Goal: Use online tool/utility: Utilize a website feature to perform a specific function

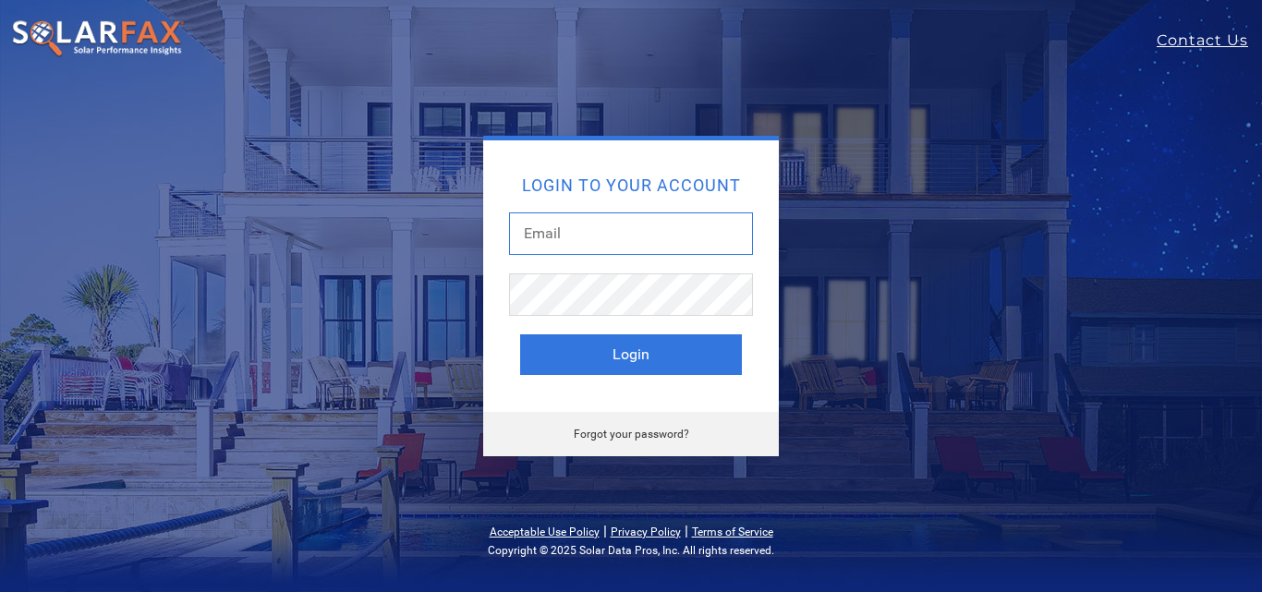
click at [652, 238] on input "text" at bounding box center [631, 234] width 244 height 43
type input "jjackson@vitalenergysolar.com"
click at [520, 334] on button "Login" at bounding box center [631, 354] width 222 height 41
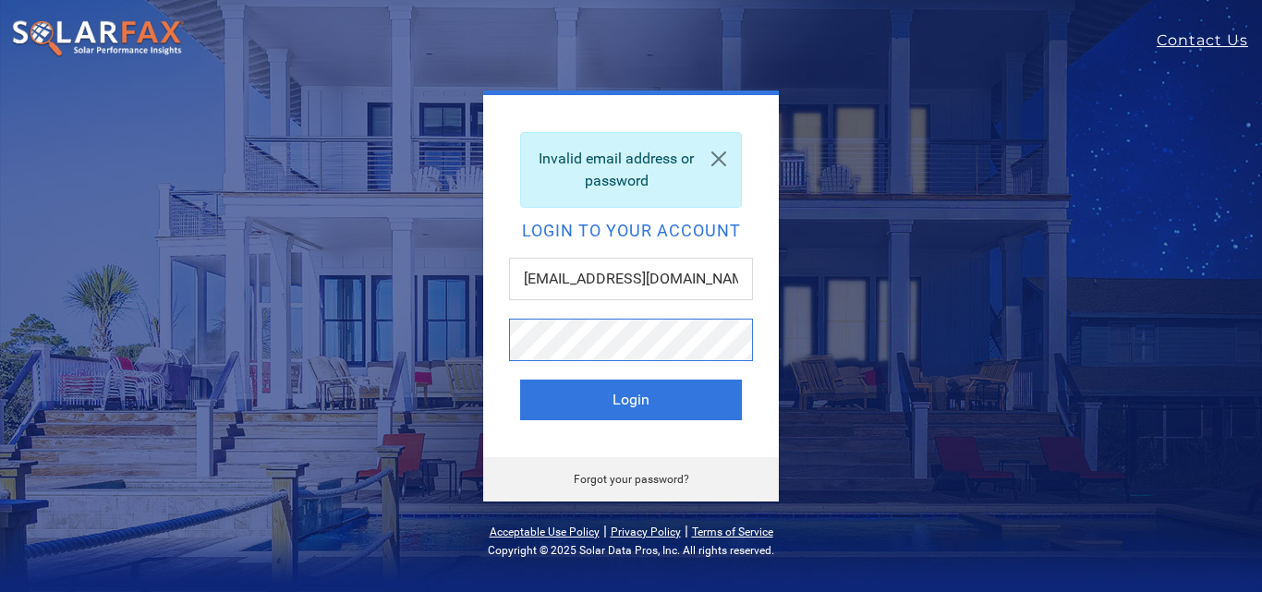
click at [520, 380] on button "Login" at bounding box center [631, 400] width 222 height 41
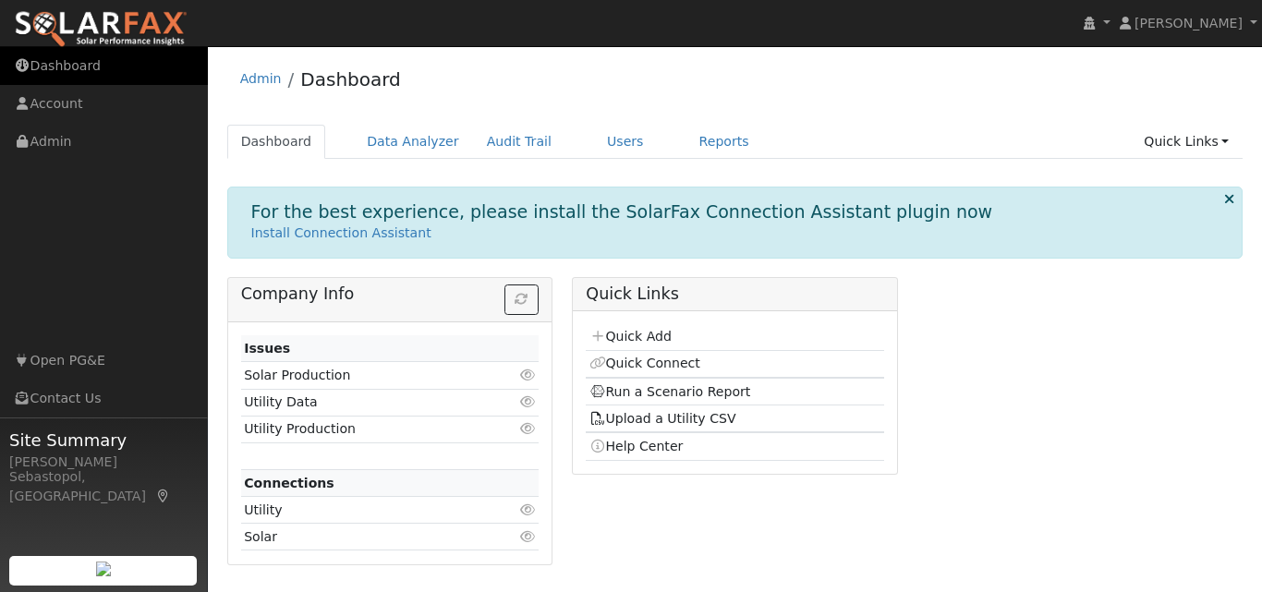
click at [76, 74] on link "Dashboard" at bounding box center [104, 66] width 208 height 38
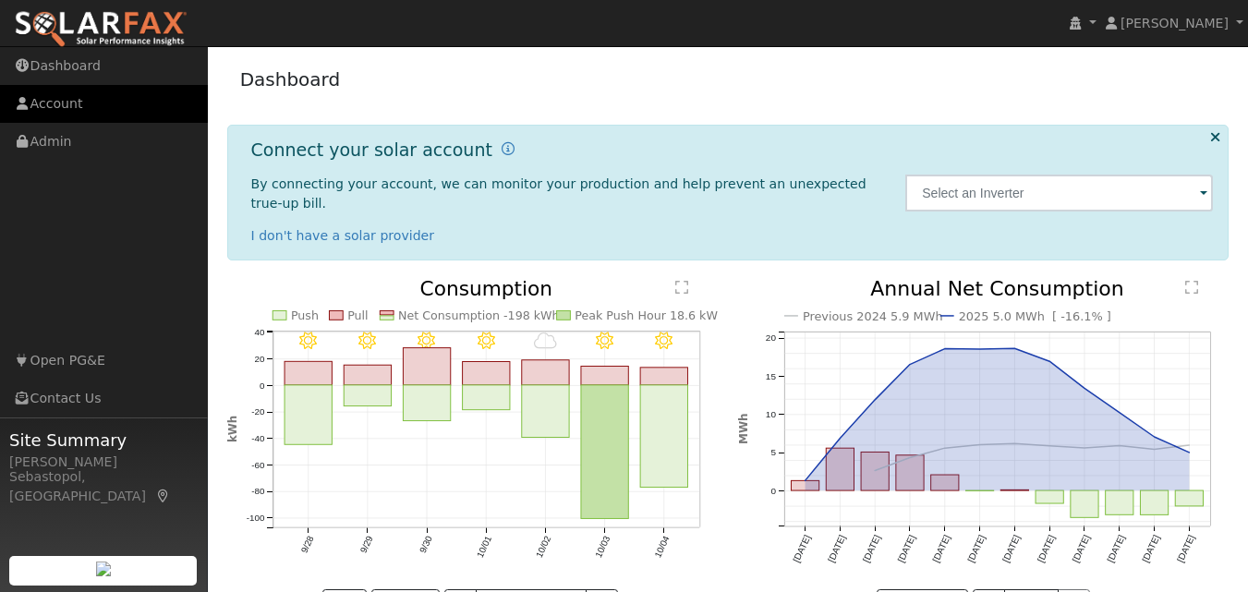
click at [72, 108] on link "Account" at bounding box center [104, 104] width 208 height 38
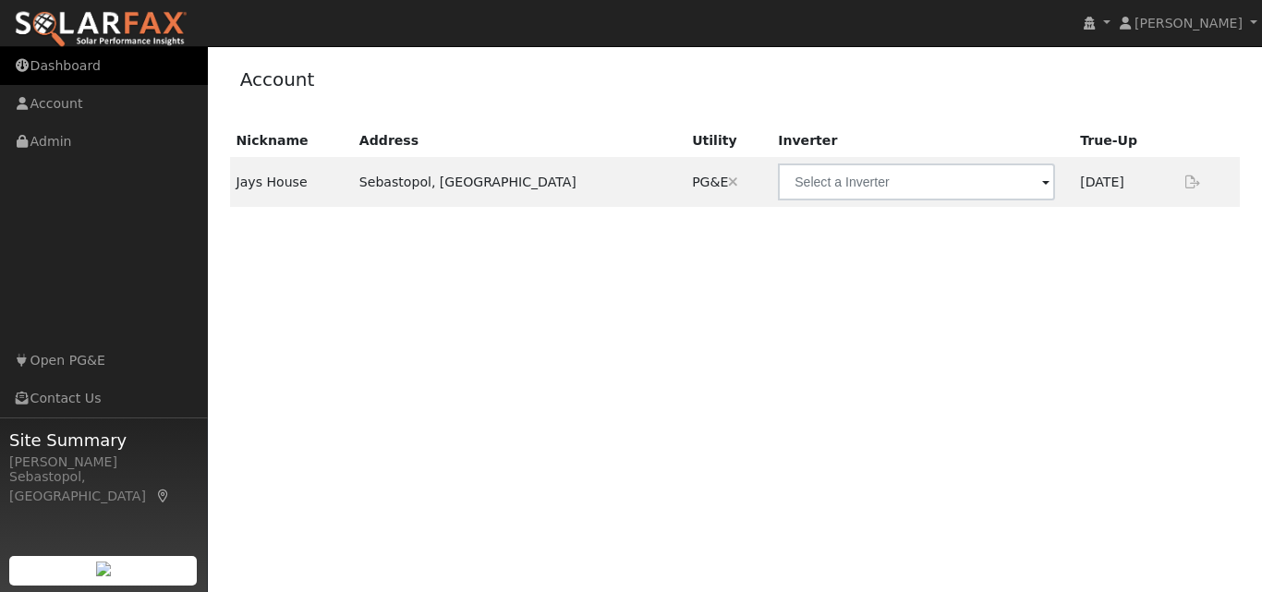
click at [63, 70] on link "Dashboard" at bounding box center [104, 66] width 208 height 38
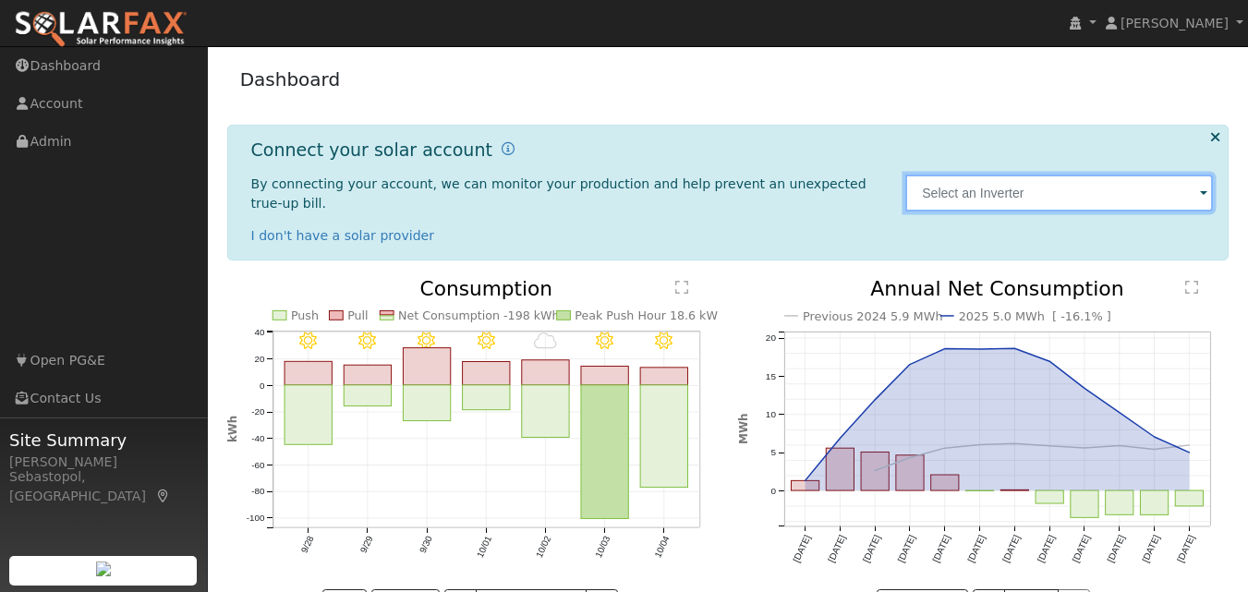
click at [1115, 181] on input "text" at bounding box center [1059, 193] width 308 height 37
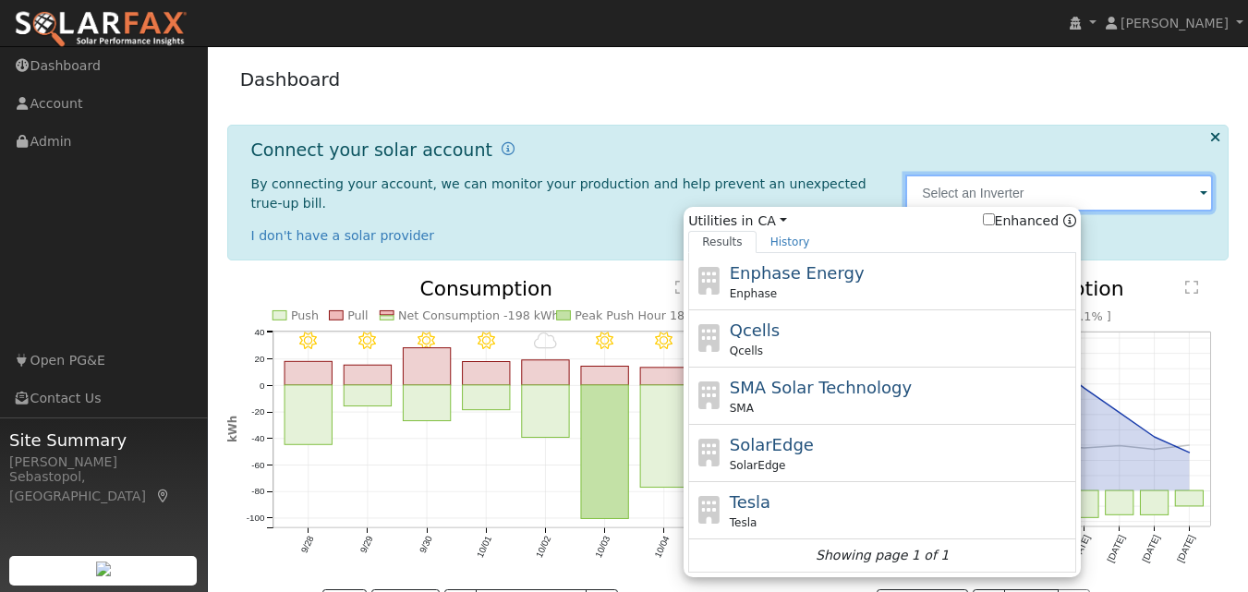
click at [1180, 184] on input "text" at bounding box center [1059, 193] width 308 height 37
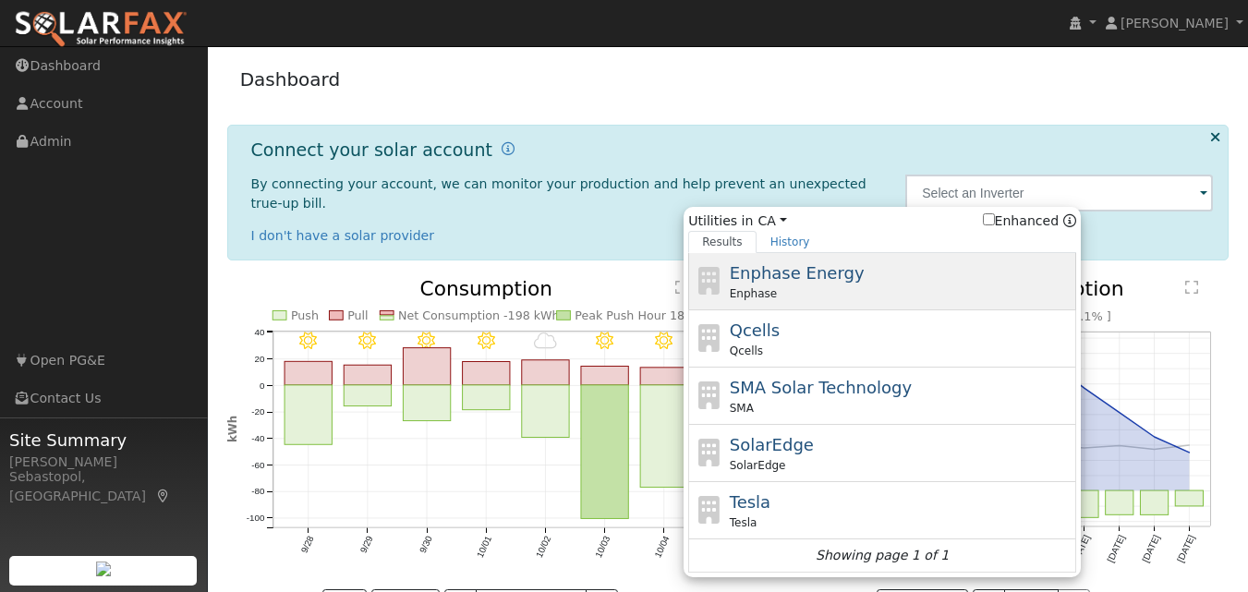
click at [788, 265] on span "Enphase Energy" at bounding box center [797, 272] width 135 height 19
type input "Enphase"
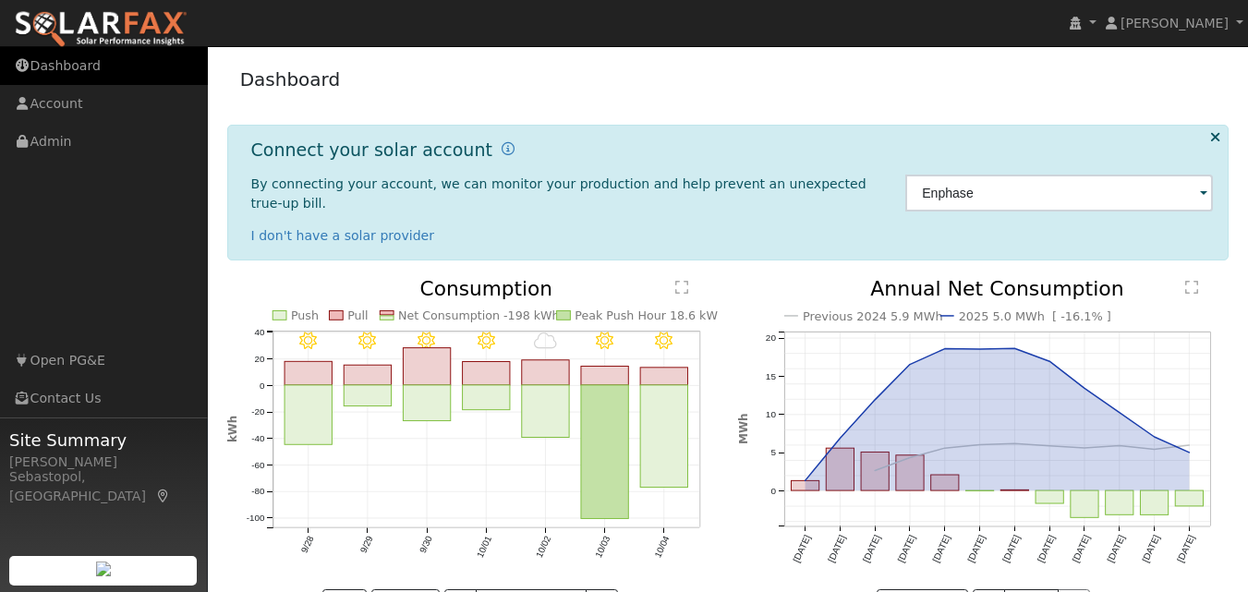
click at [96, 71] on link "Dashboard" at bounding box center [104, 66] width 208 height 38
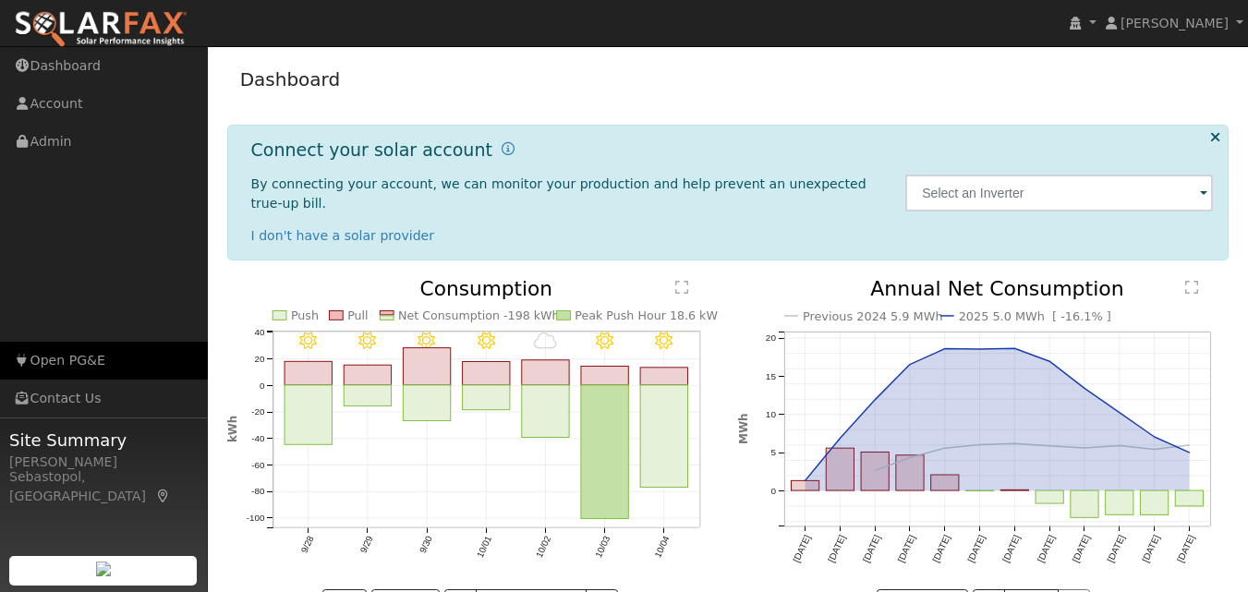
click at [70, 354] on link "Open PG&E" at bounding box center [104, 361] width 208 height 38
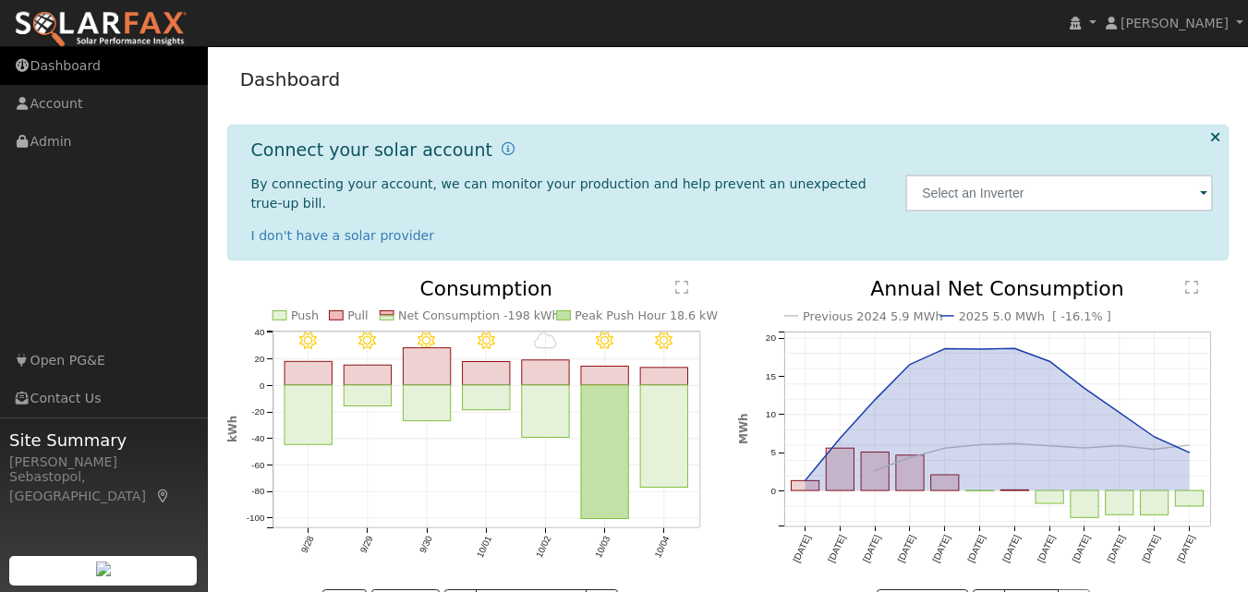
click at [60, 63] on link "Dashboard" at bounding box center [104, 66] width 208 height 38
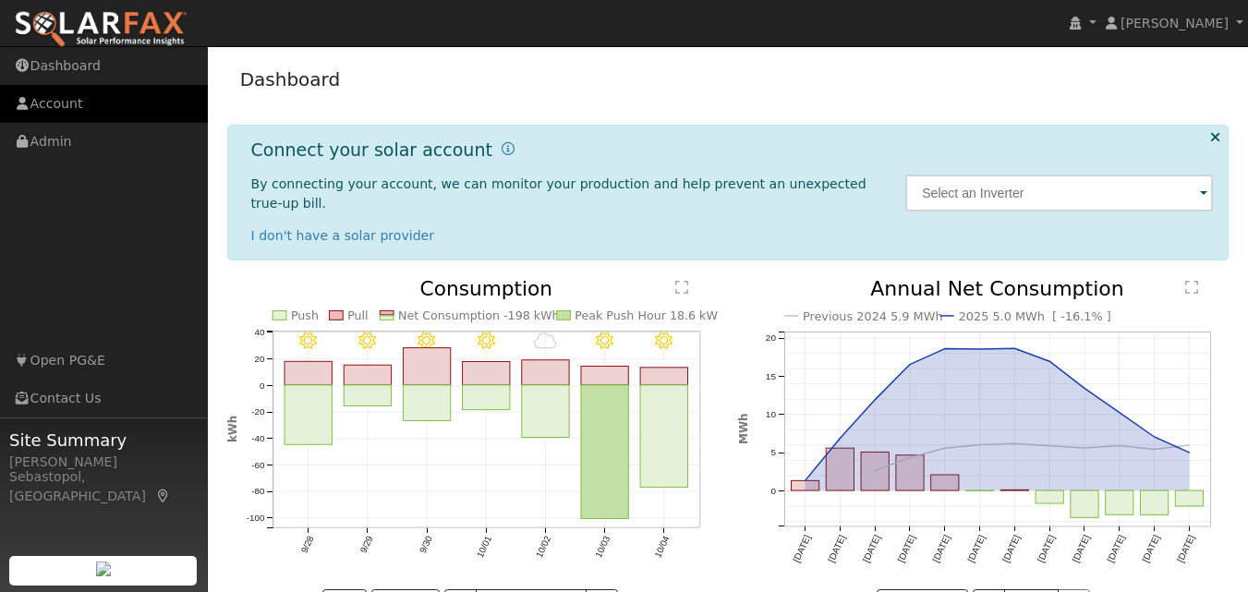
click at [63, 111] on link "Account" at bounding box center [104, 104] width 208 height 38
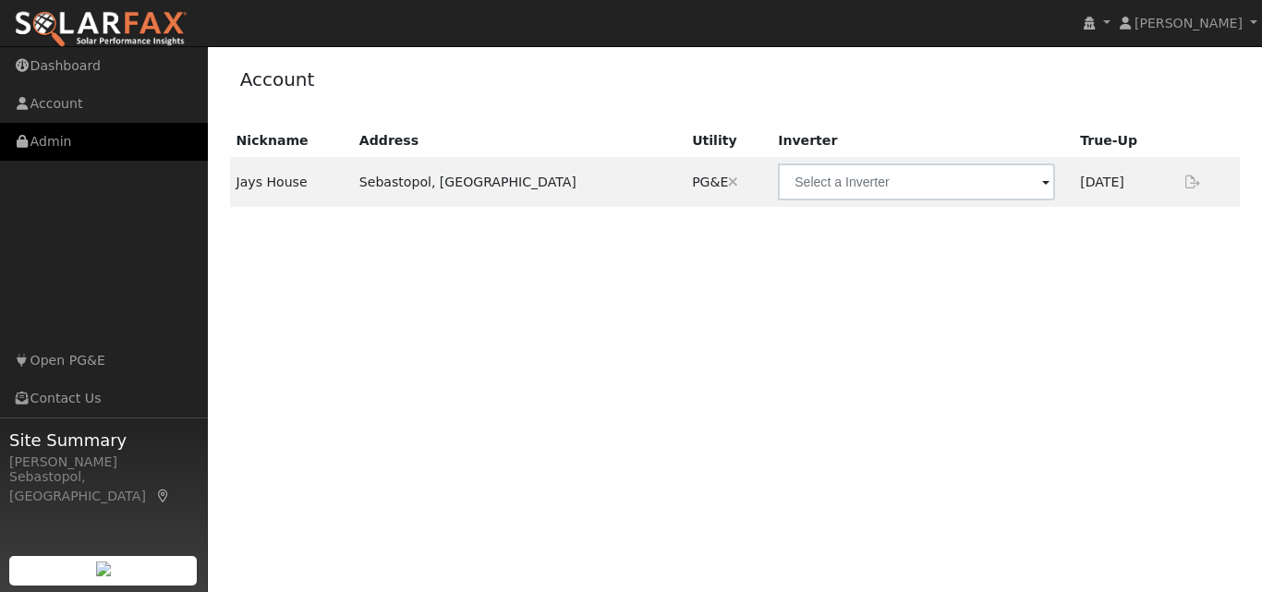
click at [74, 134] on link "Admin" at bounding box center [104, 142] width 208 height 38
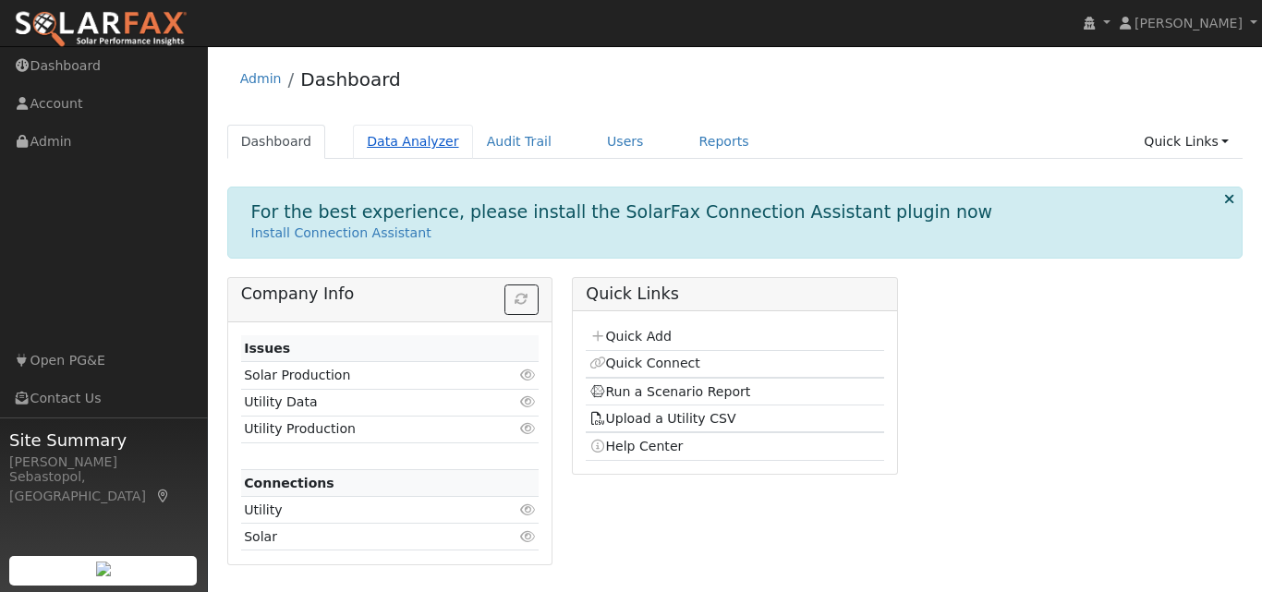
click at [426, 148] on link "Data Analyzer" at bounding box center [413, 142] width 120 height 34
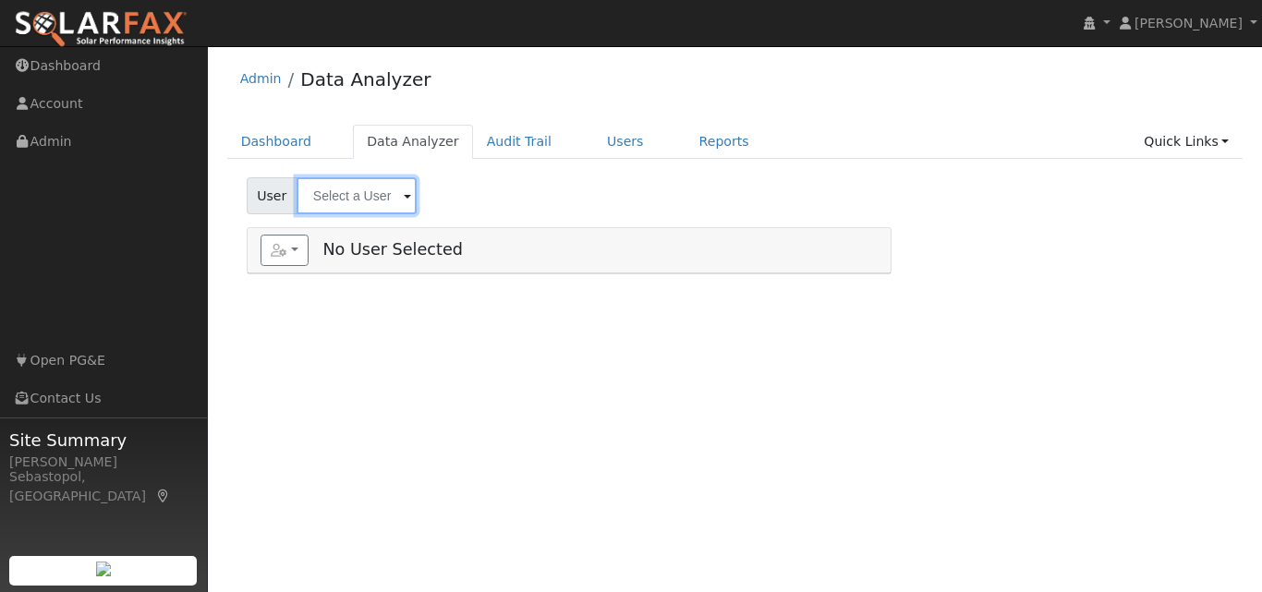
click at [396, 202] on input "text" at bounding box center [357, 195] width 120 height 37
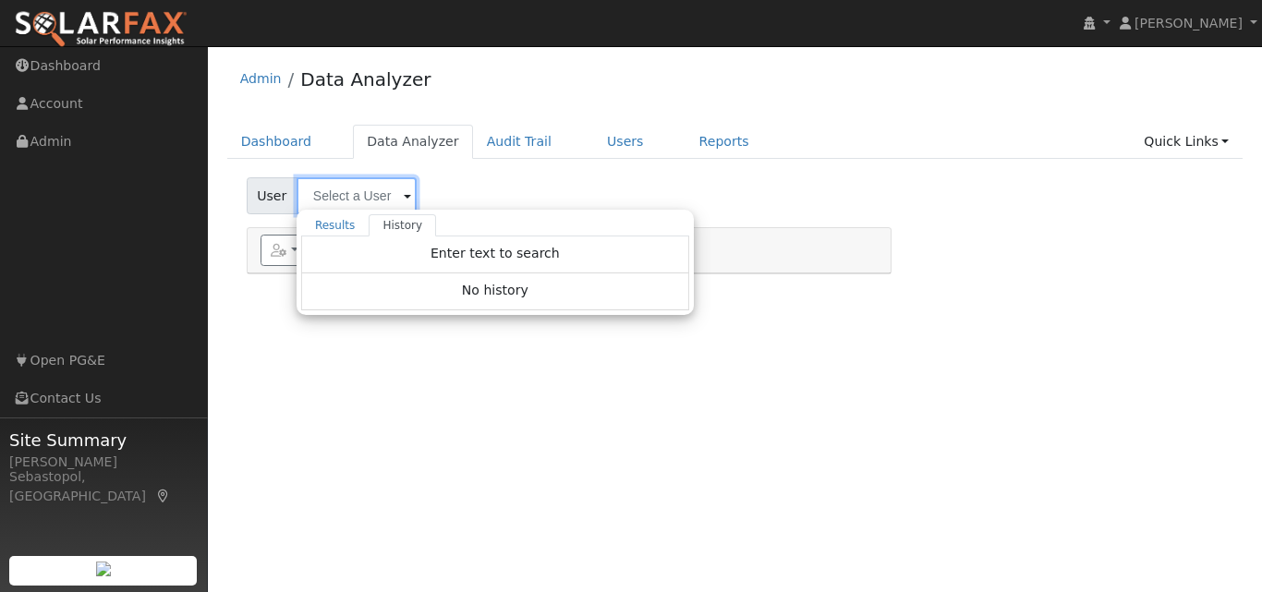
click at [349, 200] on input "text" at bounding box center [357, 195] width 120 height 37
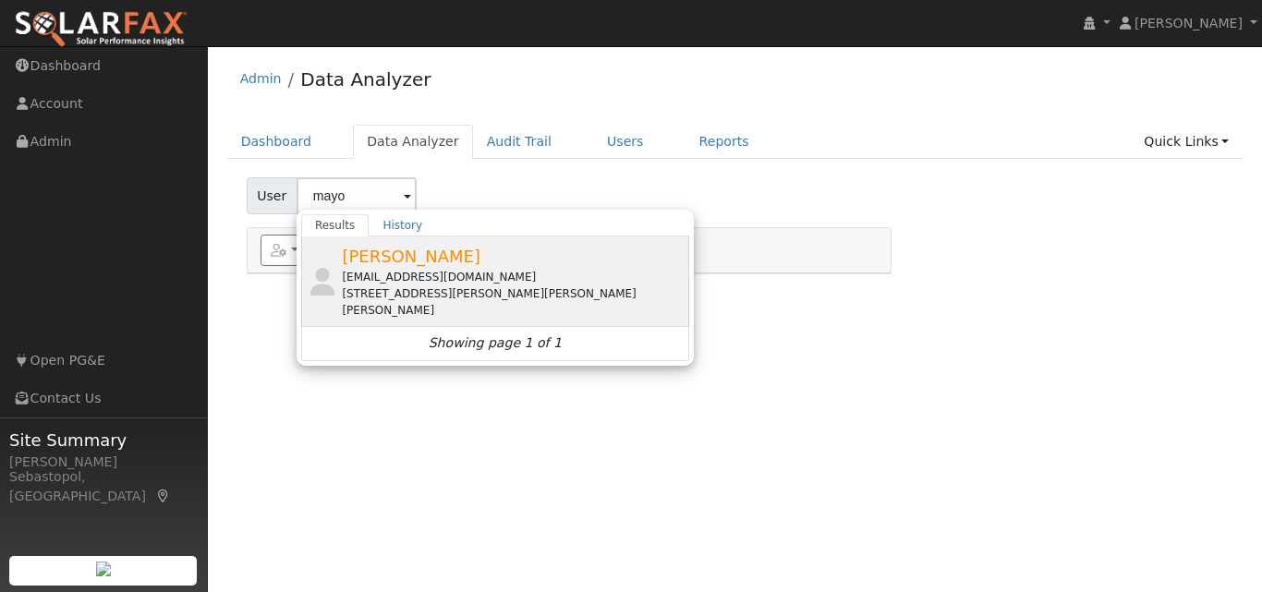
click at [379, 269] on div "JeffMayo@AOL.com" at bounding box center [513, 277] width 343 height 17
type input "Jeff Mayo"
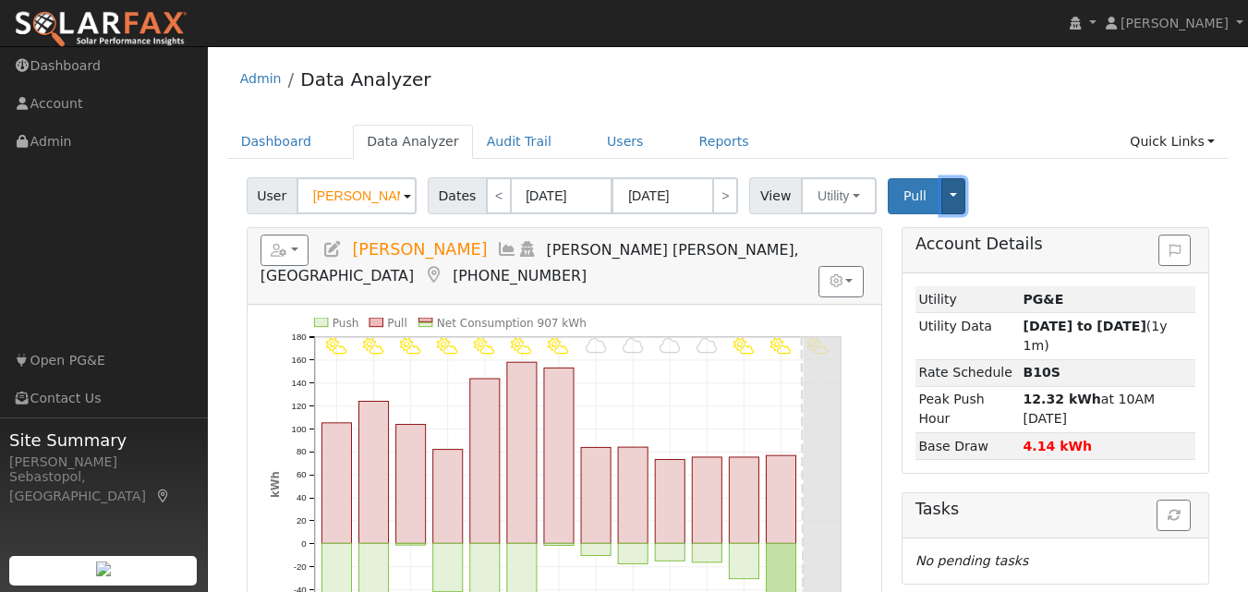
click at [942, 203] on button "Toggle Dropdown" at bounding box center [954, 196] width 24 height 36
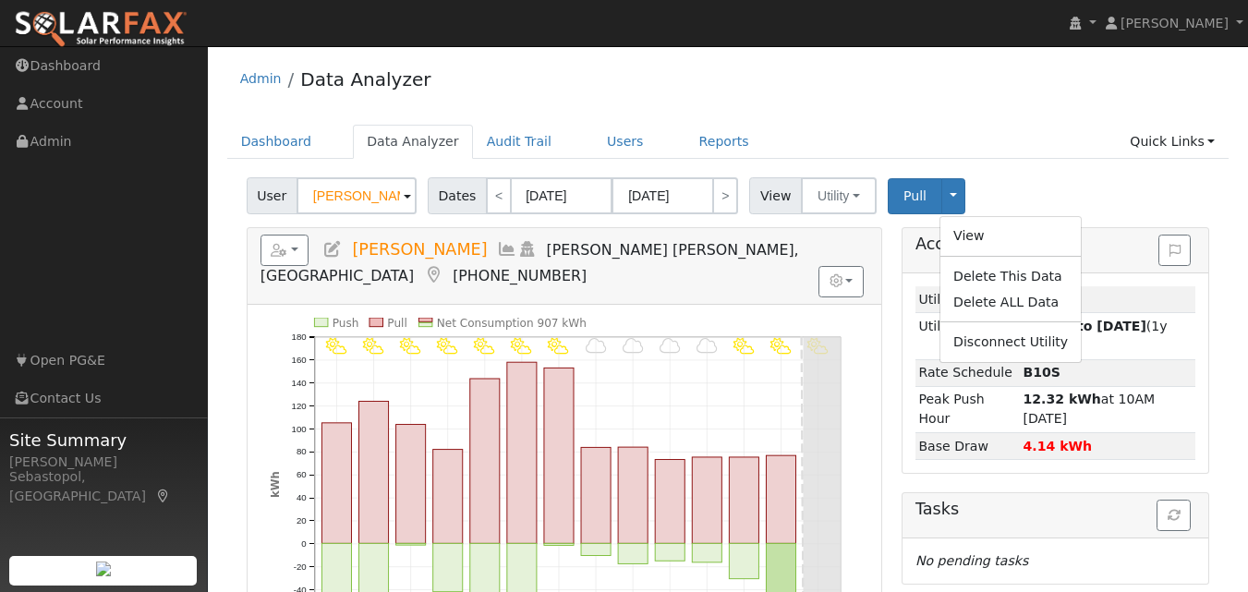
click at [1034, 168] on div "Dashboard Data Analyzer Audit Trail Users Reports Quick Links Quick Add Quick C…" at bounding box center [728, 151] width 1003 height 53
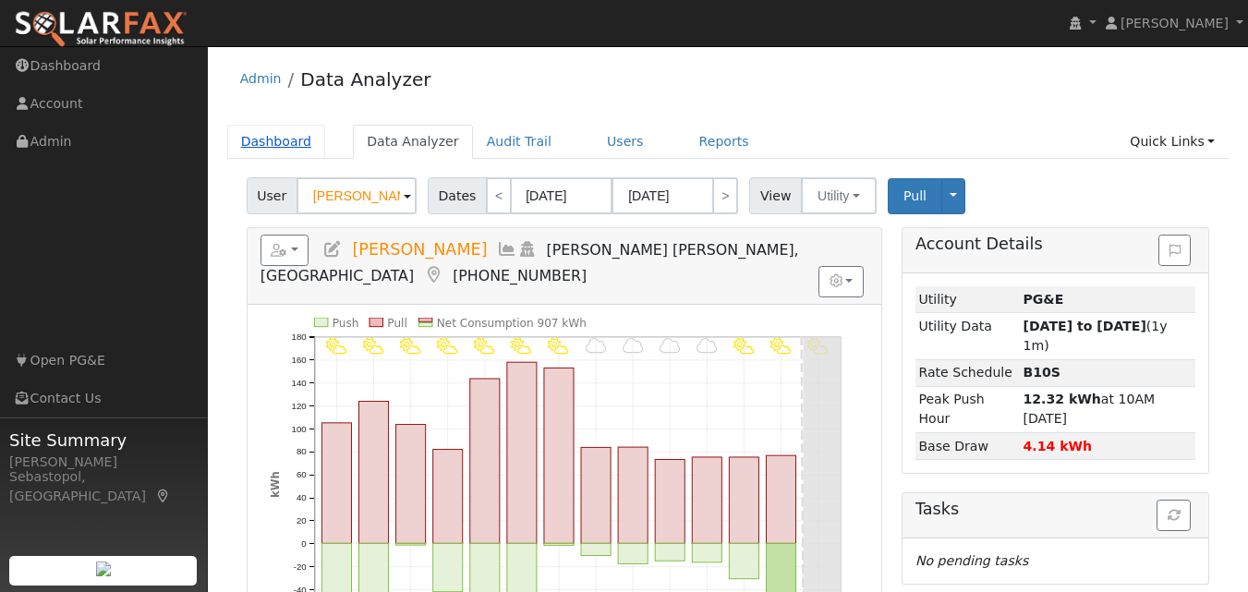
click at [265, 148] on link "Dashboard" at bounding box center [276, 142] width 99 height 34
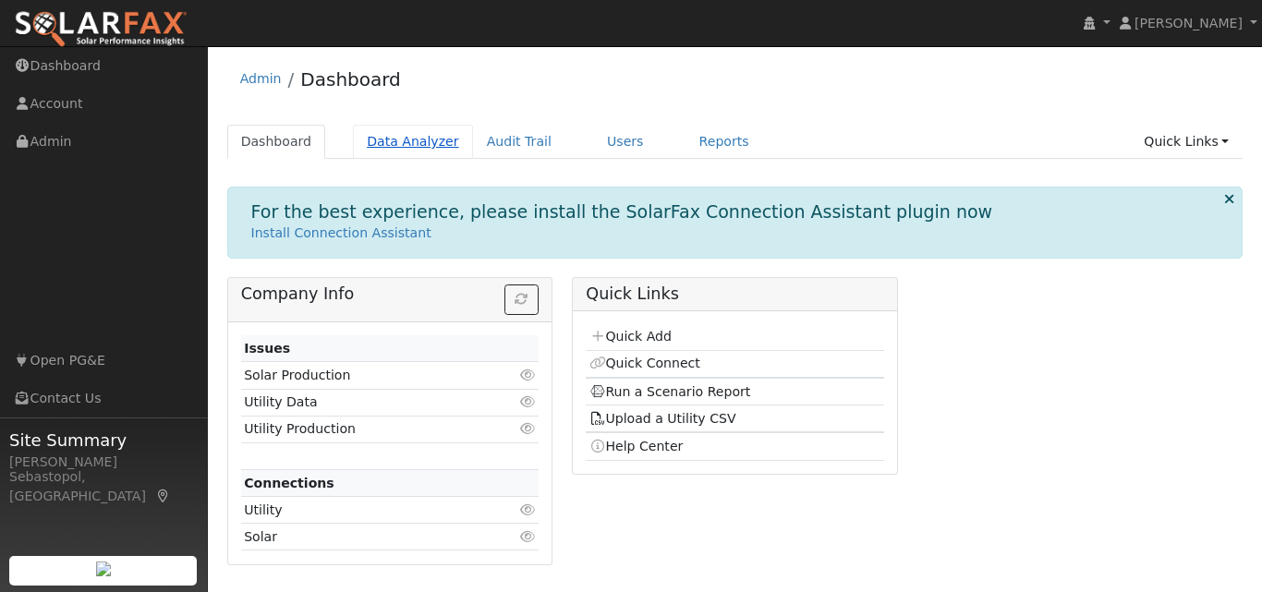
click at [403, 147] on link "Data Analyzer" at bounding box center [413, 142] width 120 height 34
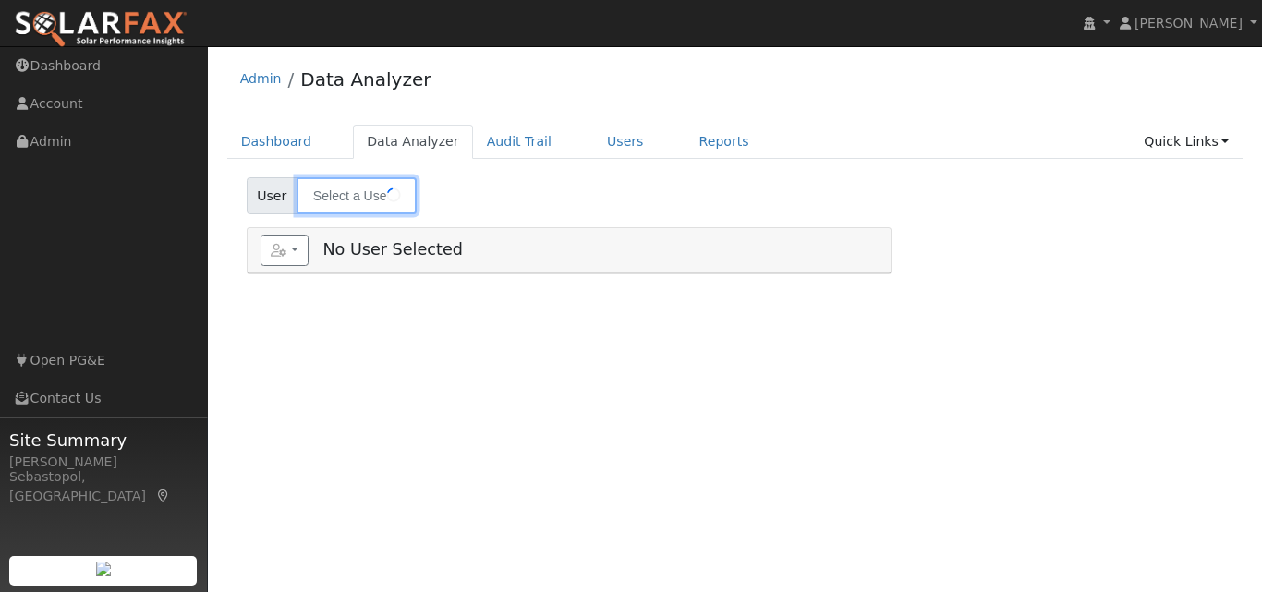
type input "Jeff Mayo"
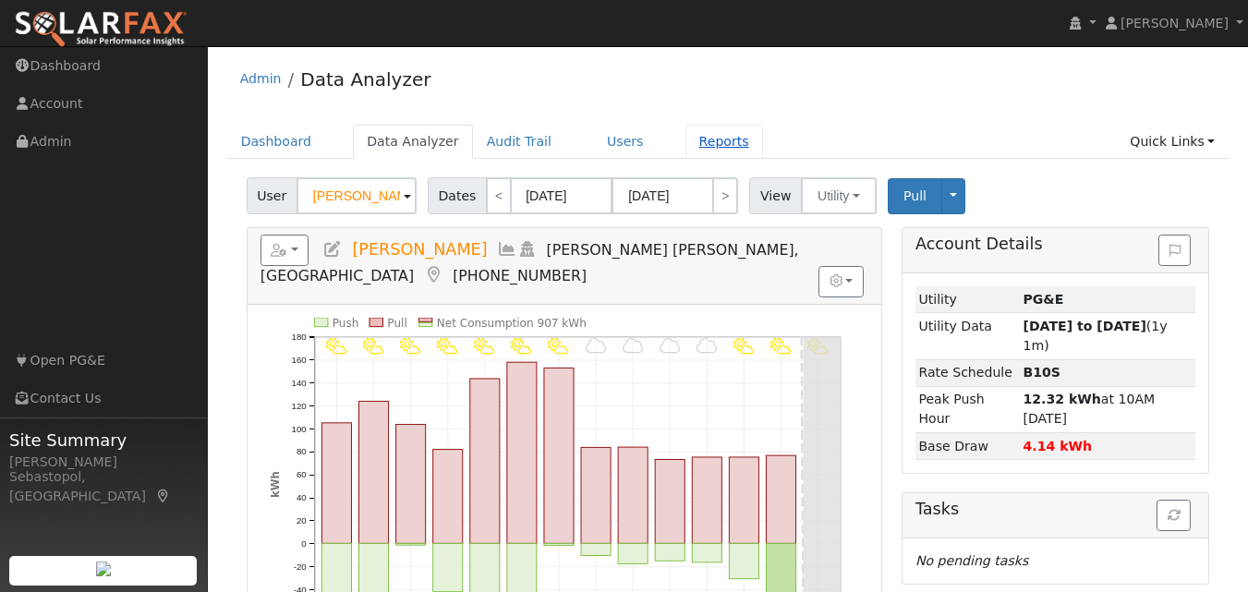
click at [694, 140] on link "Reports" at bounding box center [725, 142] width 78 height 34
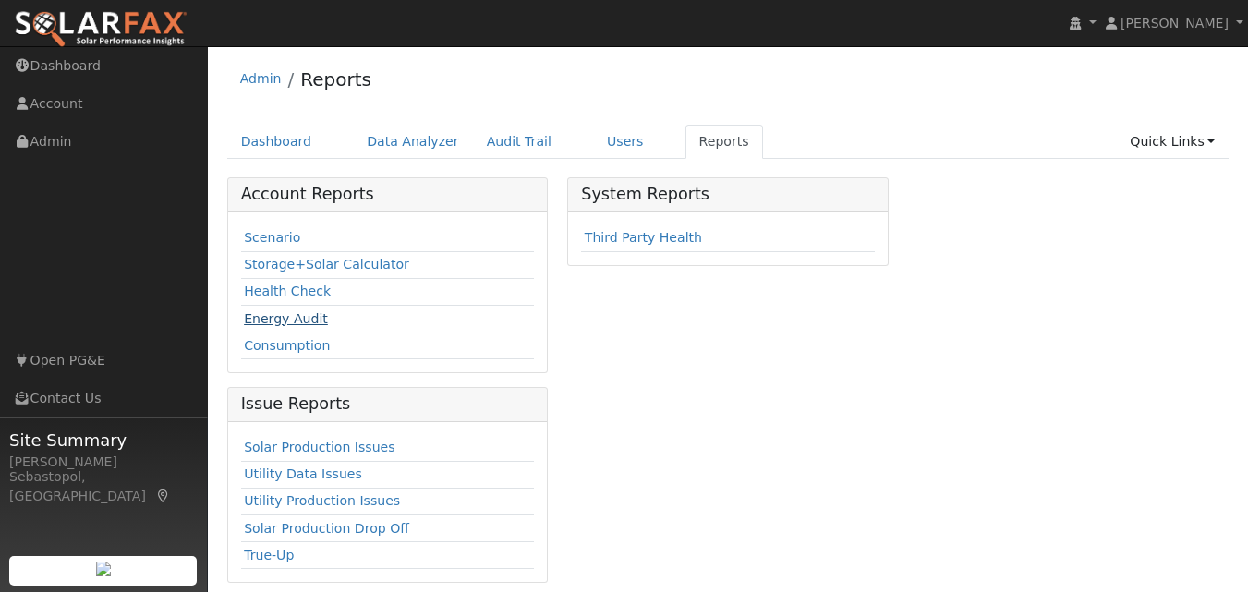
click at [308, 320] on link "Energy Audit" at bounding box center [286, 318] width 84 height 15
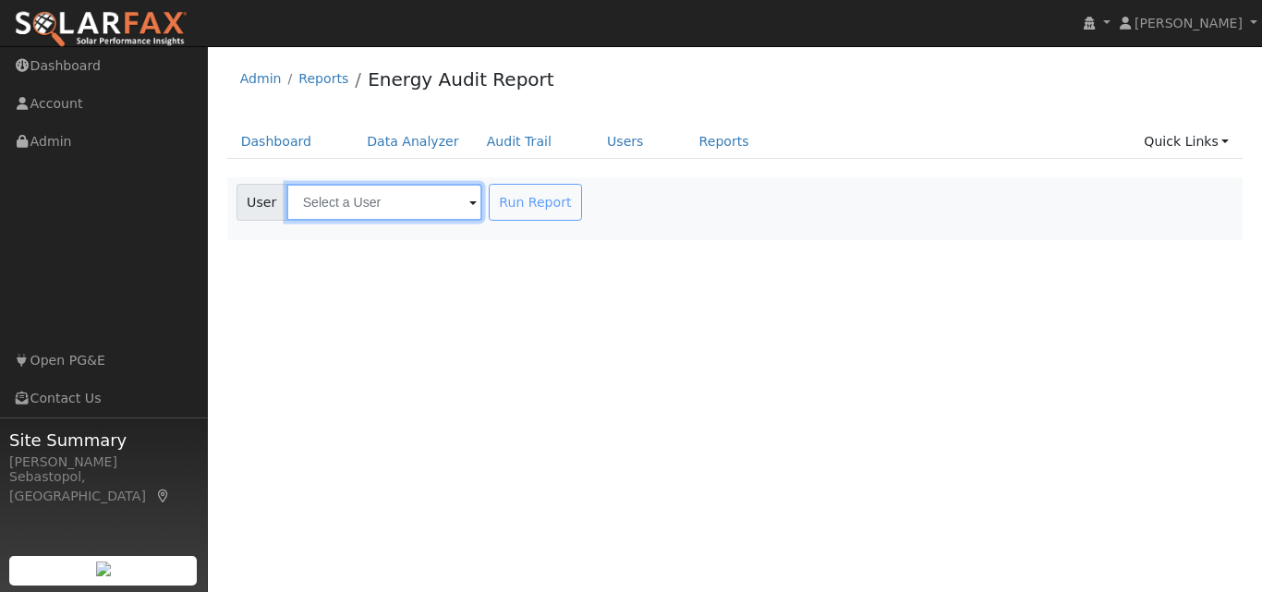
click at [444, 210] on input "text" at bounding box center [384, 202] width 196 height 37
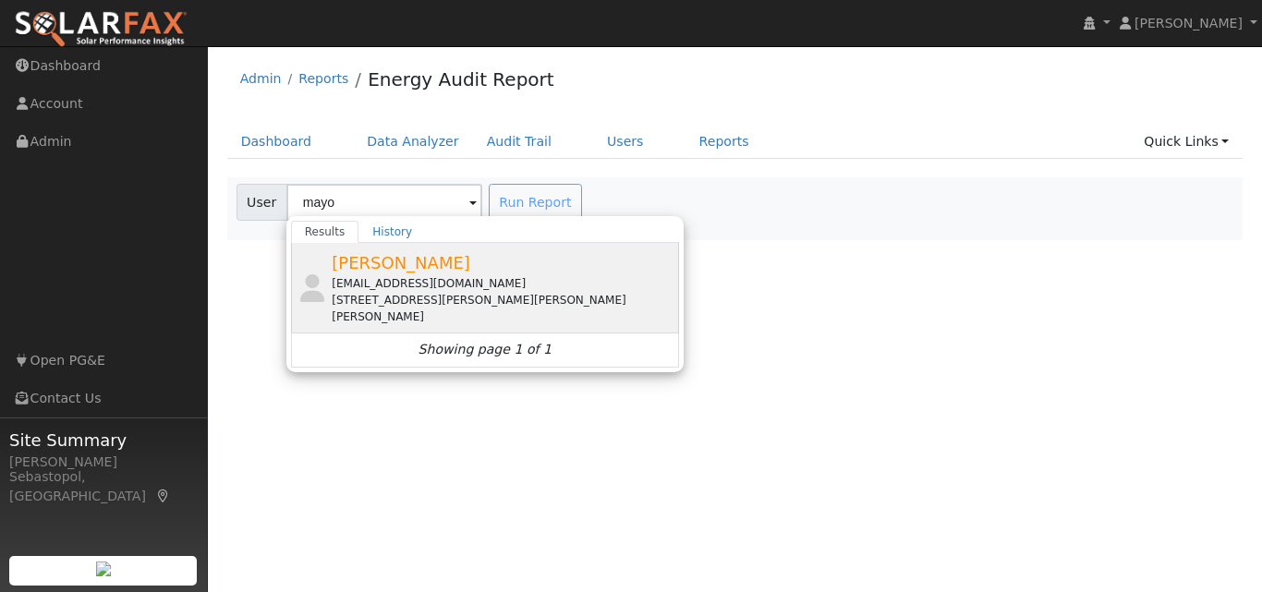
click at [395, 266] on span "[PERSON_NAME]" at bounding box center [401, 262] width 139 height 19
type input "[PERSON_NAME]"
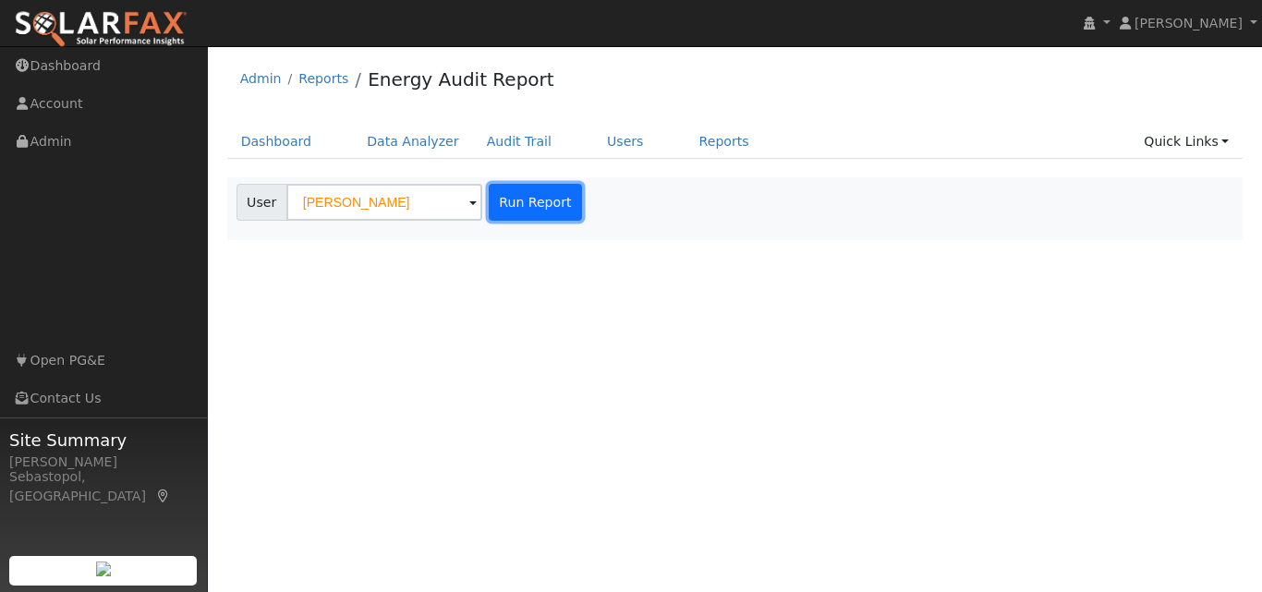
click at [516, 201] on button "Run Report" at bounding box center [535, 202] width 93 height 37
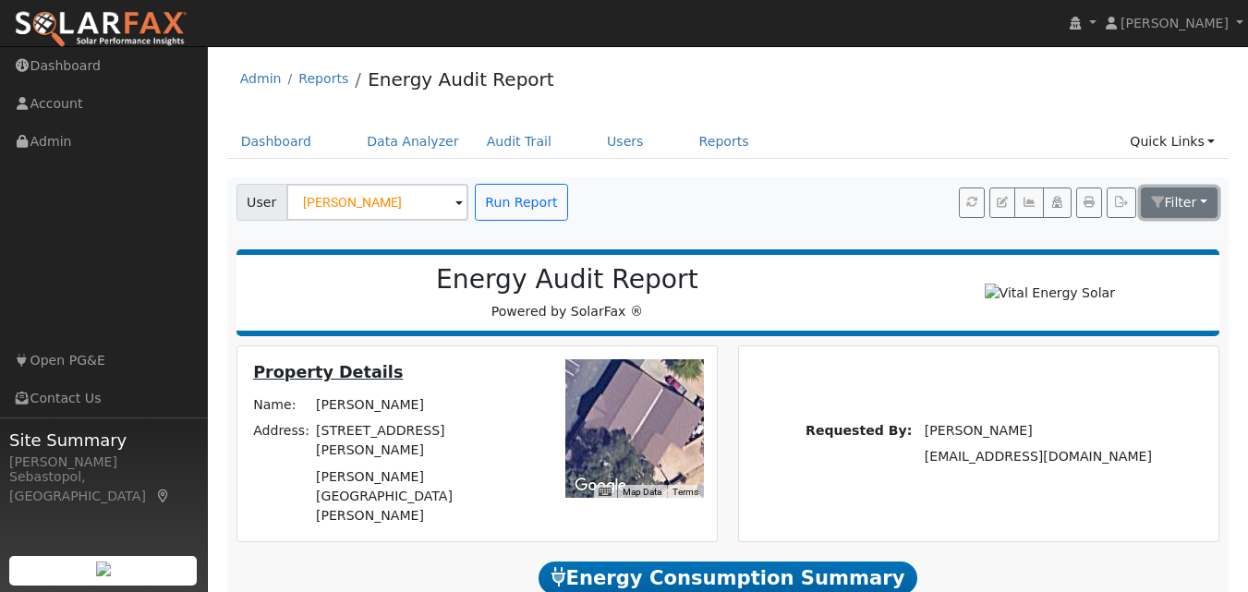
click at [1171, 214] on button "Filter" at bounding box center [1180, 203] width 78 height 31
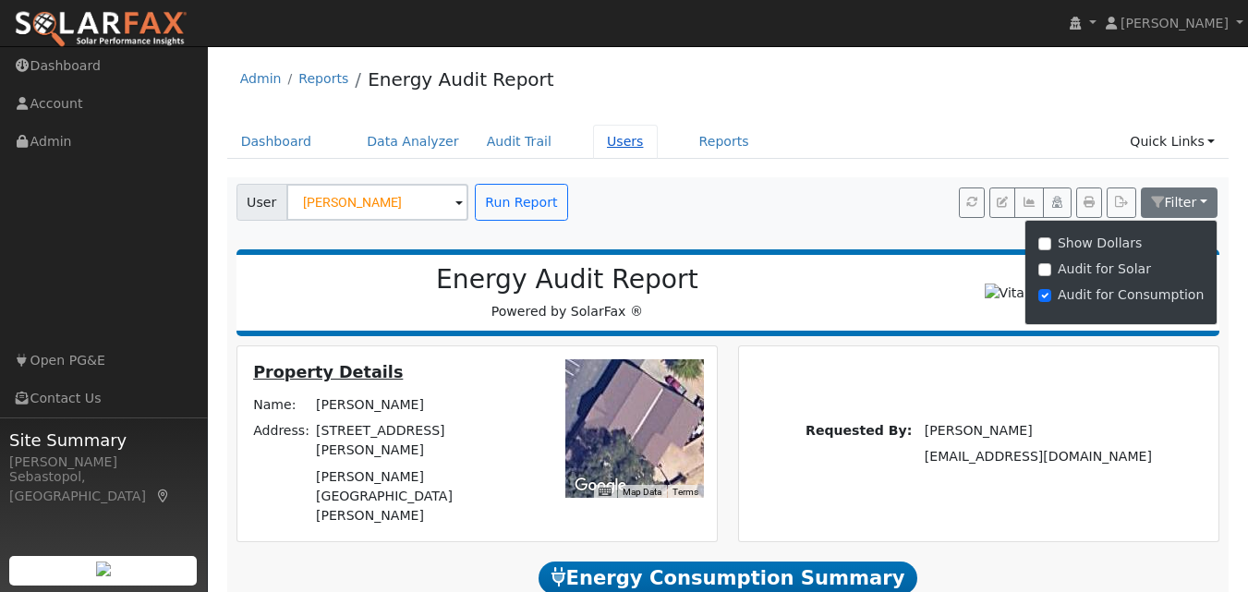
click at [616, 152] on link "Users" at bounding box center [625, 142] width 65 height 34
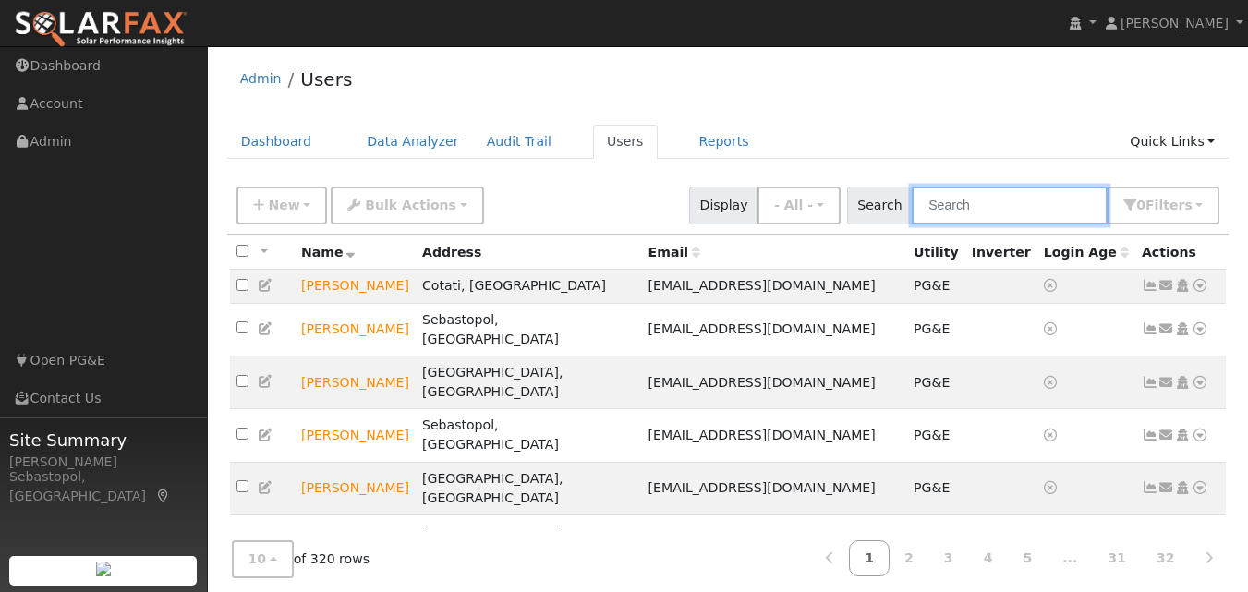
click at [1017, 214] on input "text" at bounding box center [1010, 206] width 196 height 38
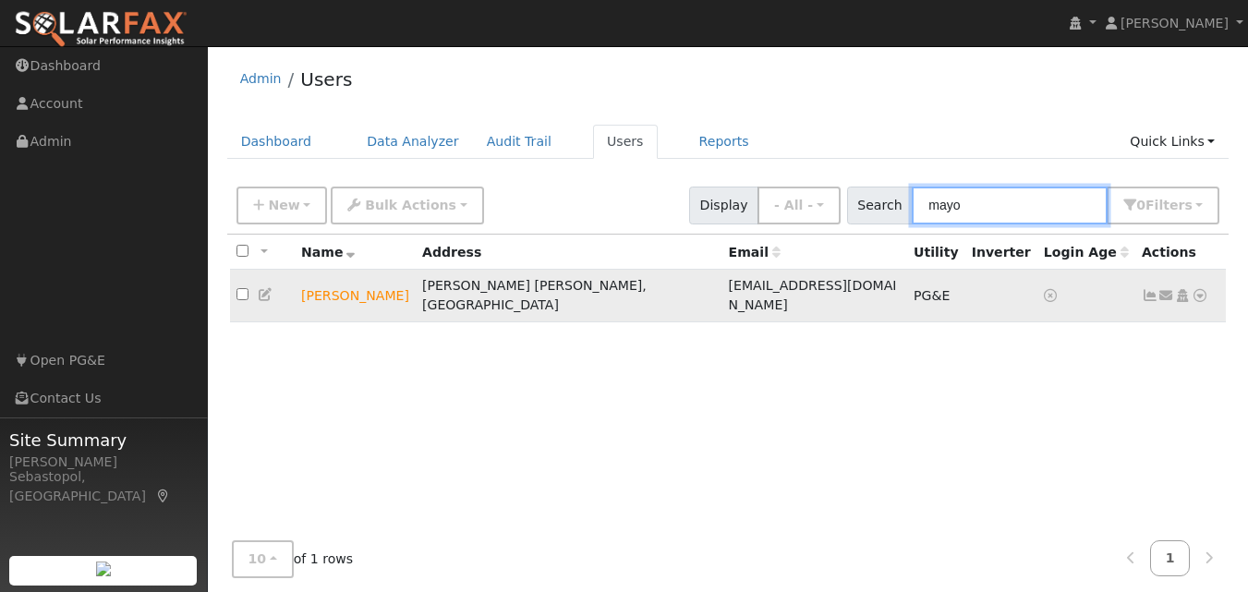
type input "mayo"
click at [1199, 289] on icon at bounding box center [1200, 295] width 17 height 13
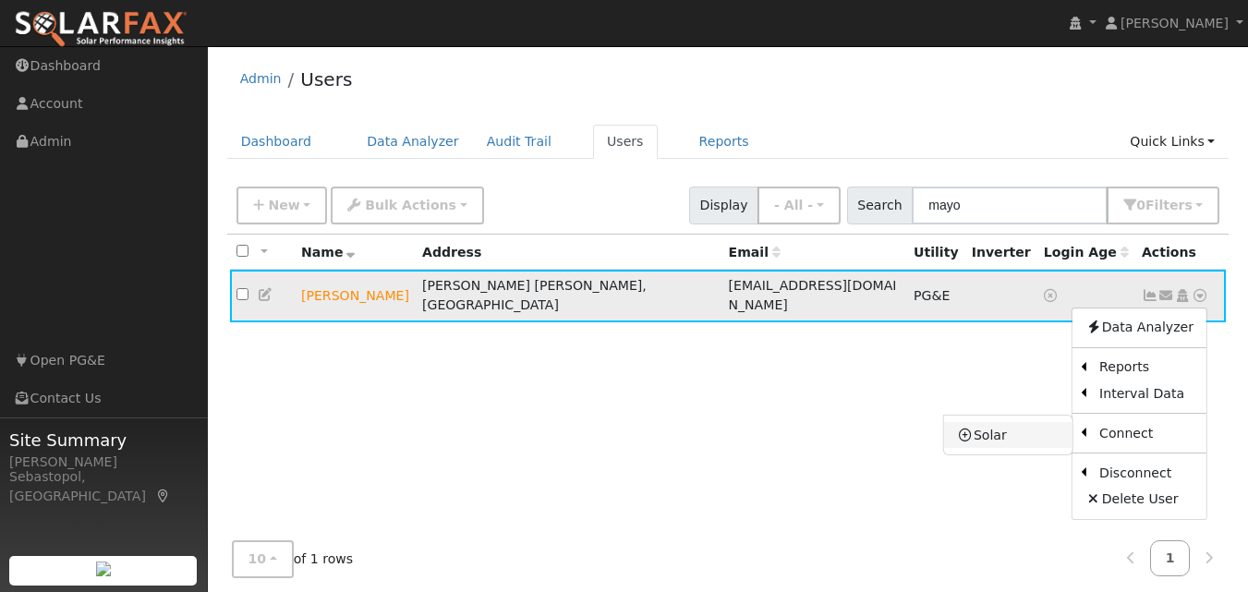
click at [974, 431] on icon at bounding box center [965, 435] width 17 height 13
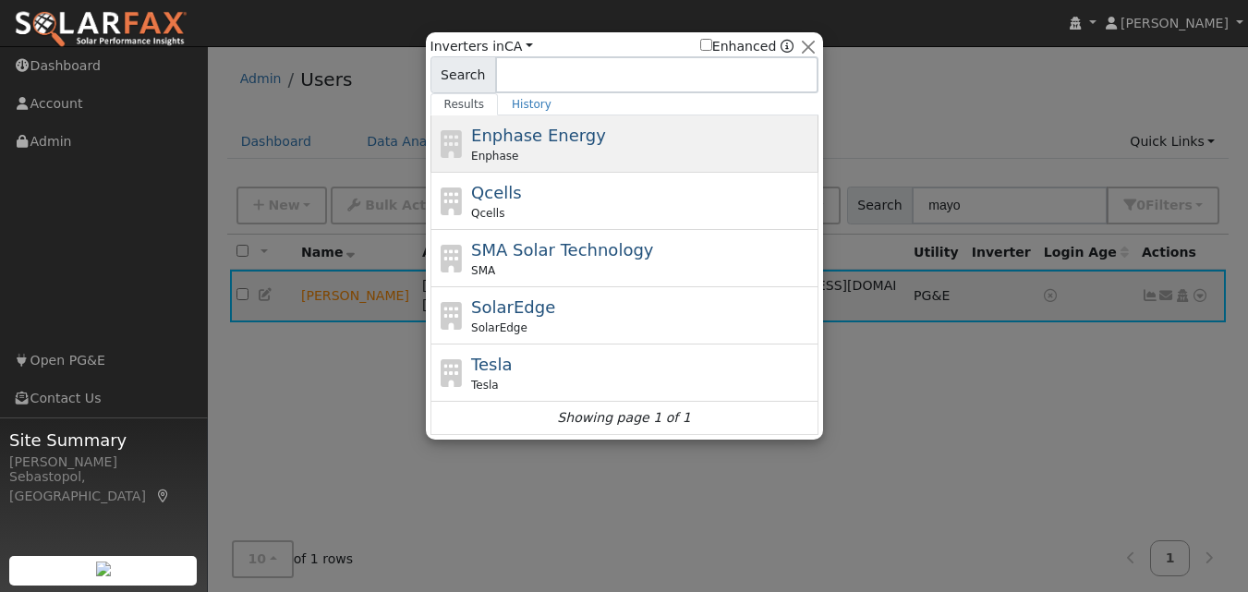
click at [578, 144] on span "Enphase Energy" at bounding box center [538, 135] width 135 height 19
